Goal: Information Seeking & Learning: Check status

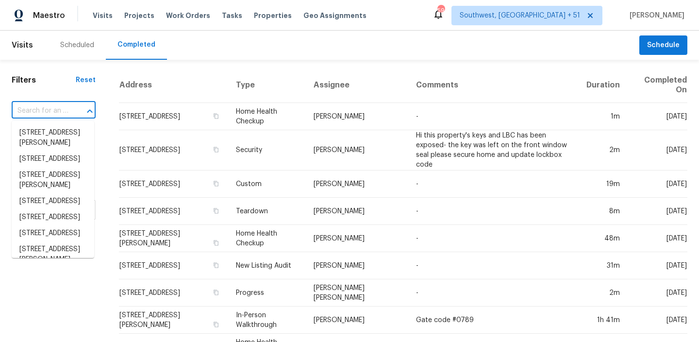
click at [37, 112] on input "text" at bounding box center [40, 110] width 57 height 15
type input "[STREET_ADDRESS]"
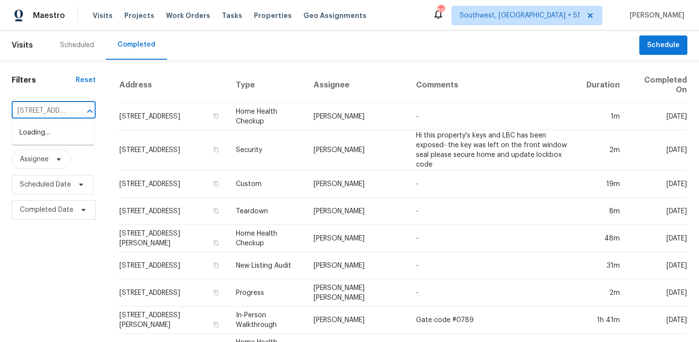
scroll to position [0, 75]
click at [55, 135] on li "[STREET_ADDRESS]" at bounding box center [53, 133] width 82 height 16
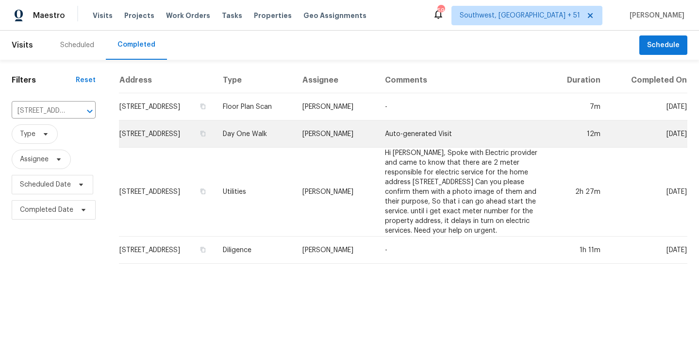
click at [295, 127] on td "Day One Walk" at bounding box center [255, 133] width 80 height 27
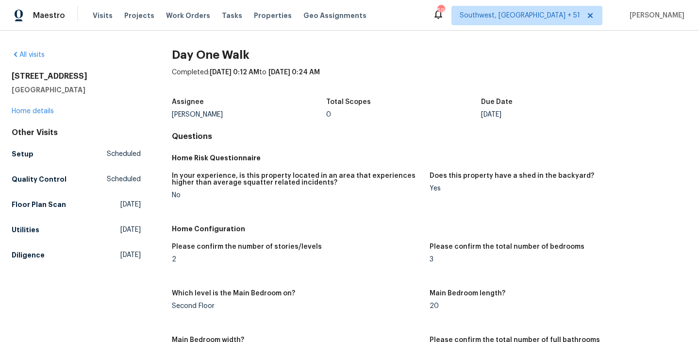
scroll to position [898, 0]
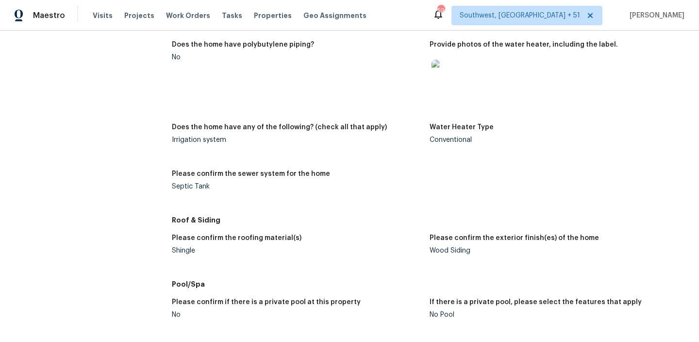
click at [214, 177] on div "Please confirm the sewer system for the home" at bounding box center [297, 176] width 250 height 13
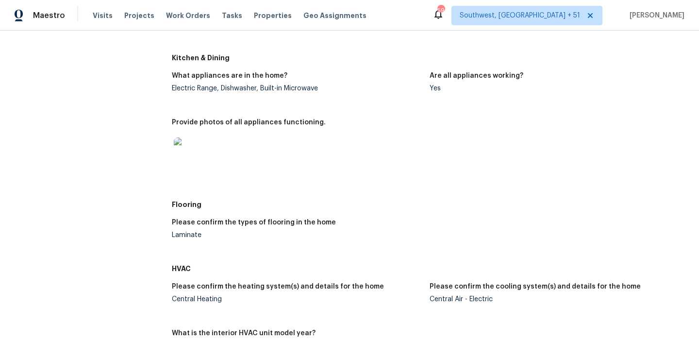
scroll to position [455, 0]
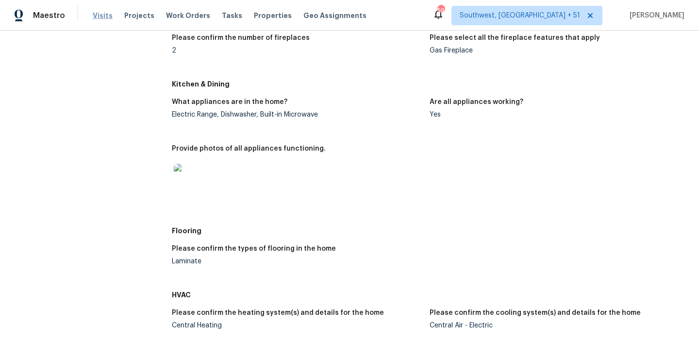
click at [100, 12] on span "Visits" at bounding box center [103, 16] width 20 height 10
